Goal: Information Seeking & Learning: Learn about a topic

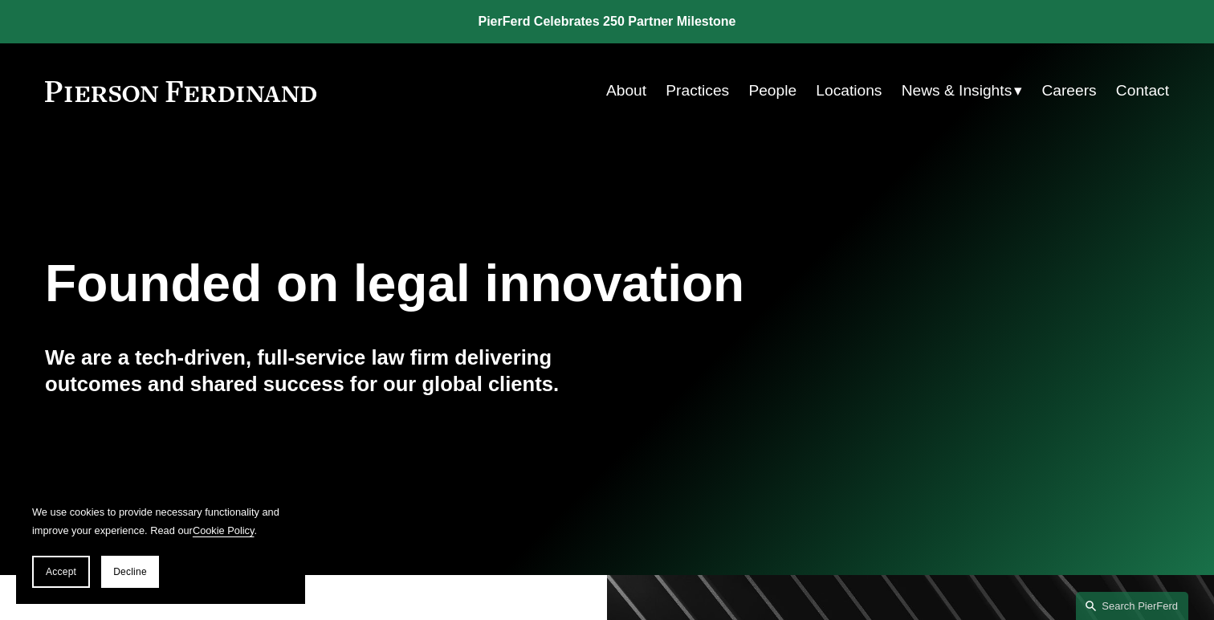
click at [360, 105] on div "About Practices People Locations News & Insights News Insights Blogs Careers Co…" at bounding box center [757, 91] width 823 height 31
drag, startPoint x: 323, startPoint y: 96, endPoint x: 121, endPoint y: 71, distance: 203.0
click at [121, 71] on div "Skip to Content About Practices People Locations" at bounding box center [607, 90] width 1214 height 95
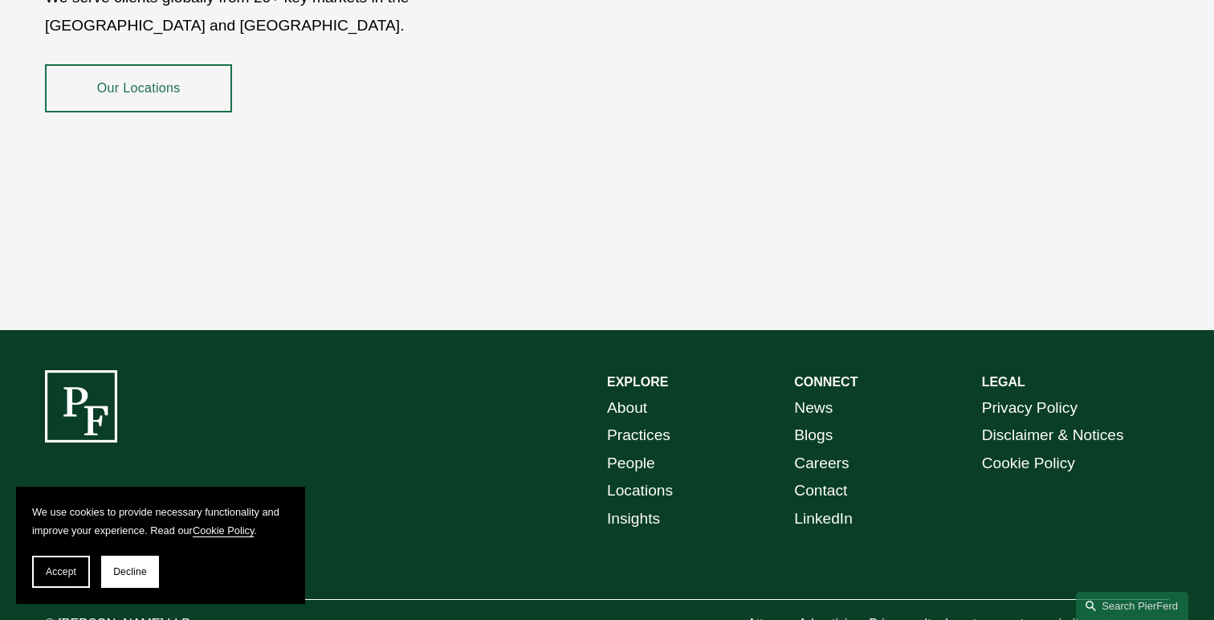
scroll to position [2898, 0]
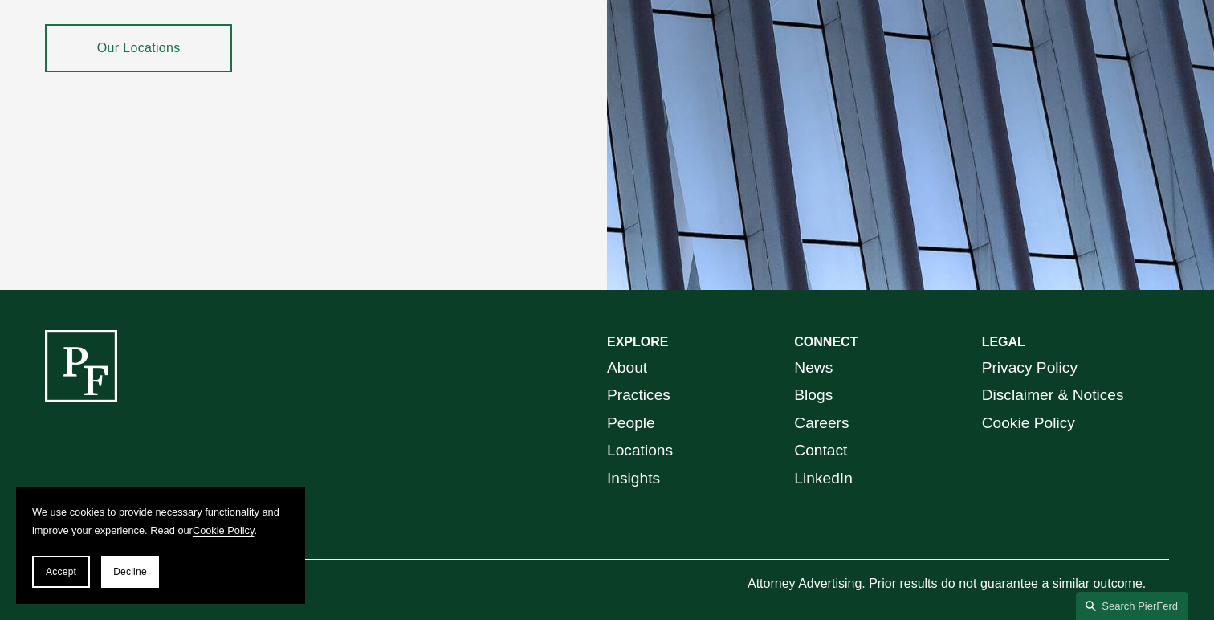
click at [639, 354] on link "About" at bounding box center [627, 368] width 40 height 28
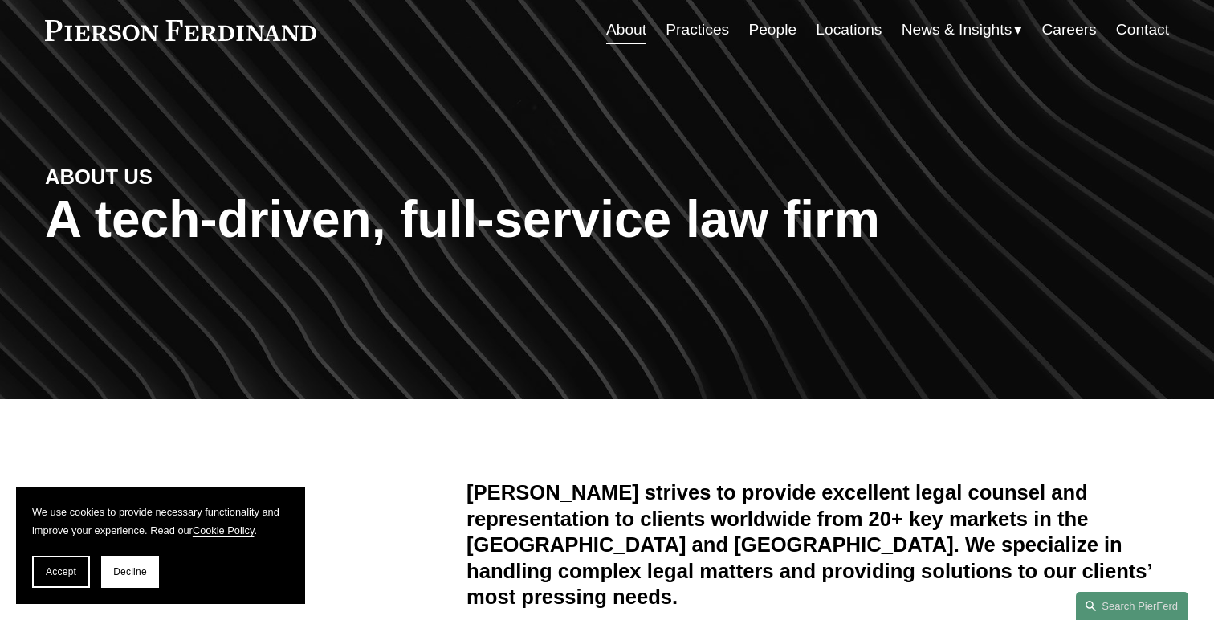
scroll to position [77, 0]
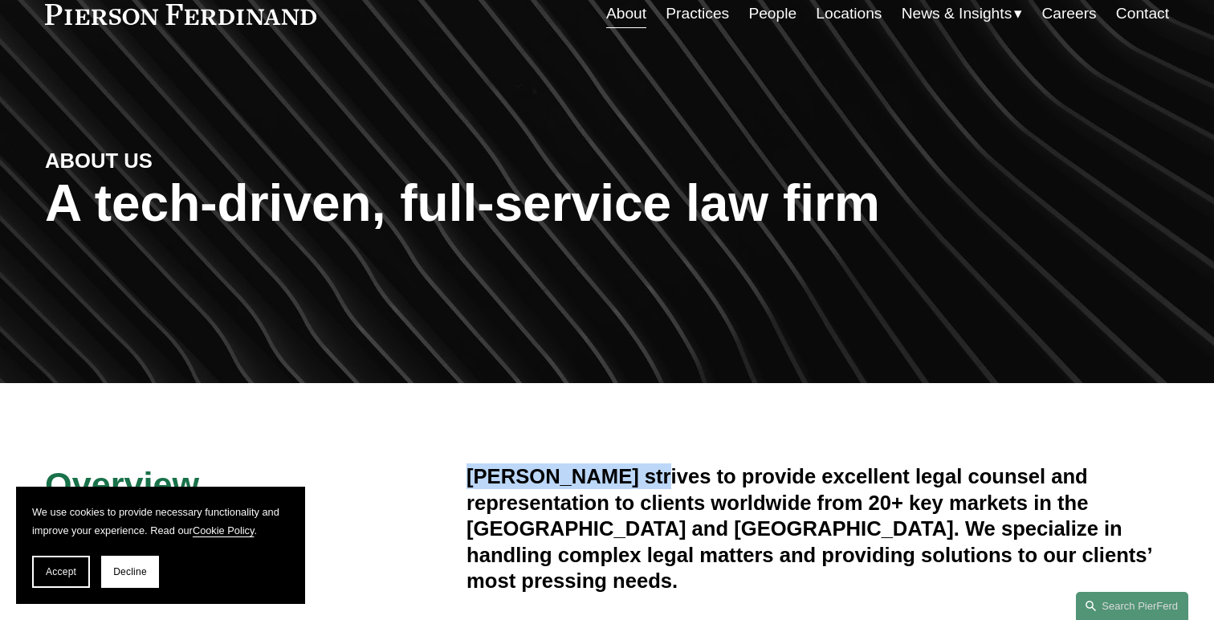
drag, startPoint x: 643, startPoint y: 478, endPoint x: 439, endPoint y: 472, distance: 204.9
copy h4 "Pierson Ferdinand"
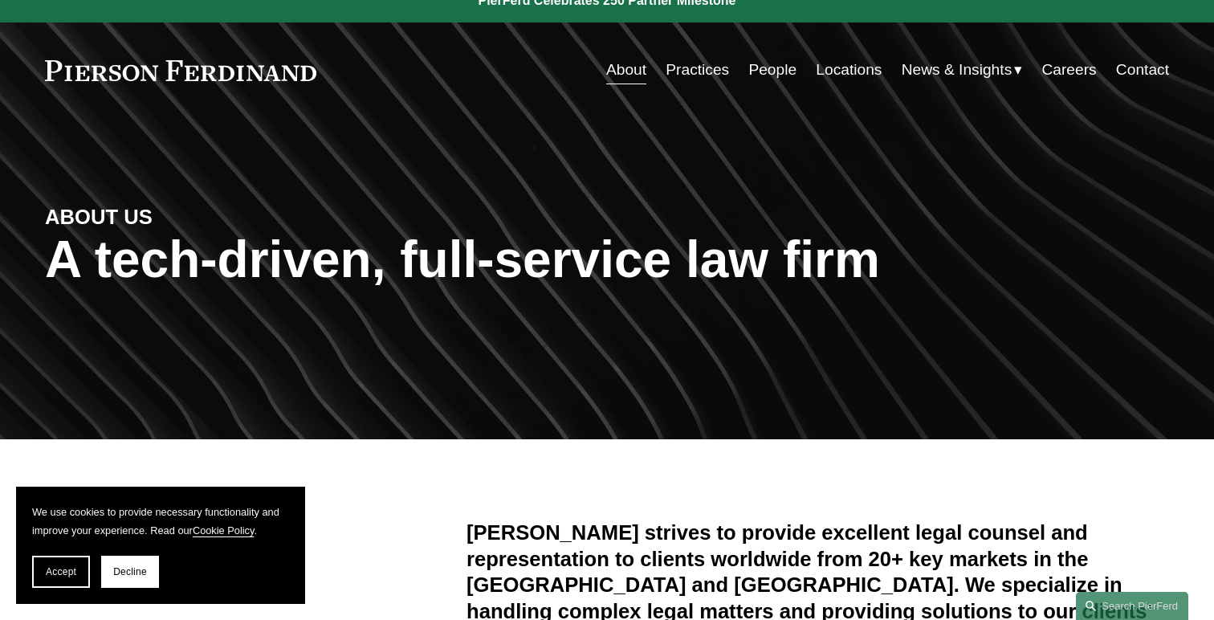
scroll to position [77, 0]
